Goal: Information Seeking & Learning: Find specific fact

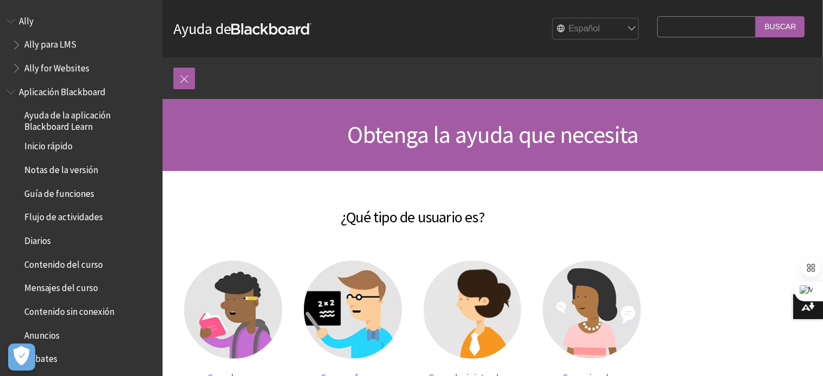
click at [679, 28] on input "Search Query" at bounding box center [706, 26] width 99 height 21
type input "actualizar"
click at [756, 16] on input "Buscar" at bounding box center [780, 26] width 49 height 21
click at [774, 29] on input "Buscar" at bounding box center [780, 26] width 49 height 21
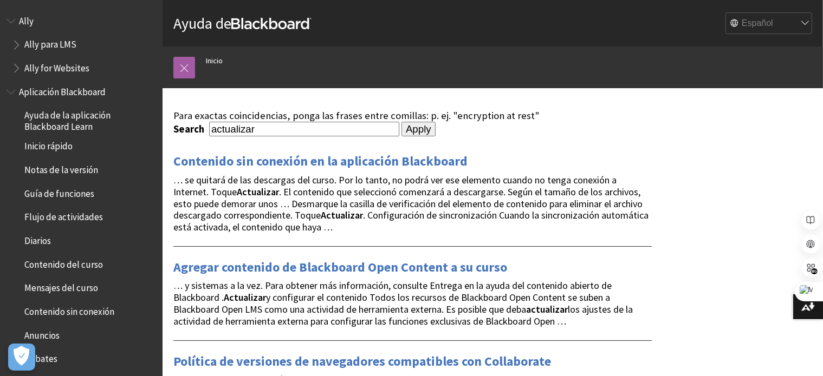
click at [365, 133] on input "actualizar" at bounding box center [304, 129] width 190 height 15
type input "a"
click at [184, 70] on link at bounding box center [184, 68] width 22 height 22
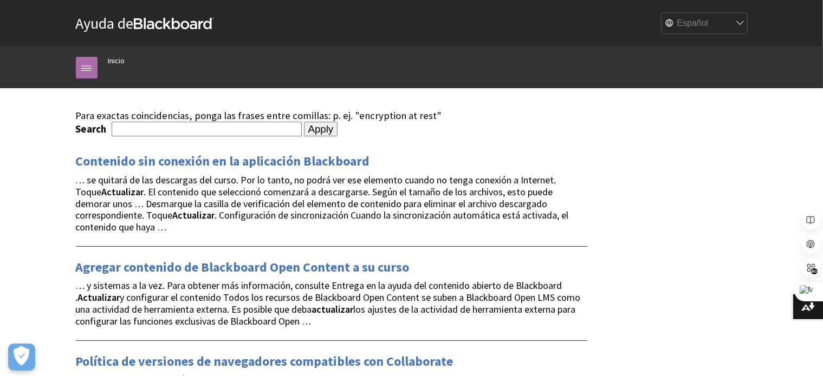
click at [93, 68] on link at bounding box center [87, 68] width 22 height 22
